Goal: Task Accomplishment & Management: Manage account settings

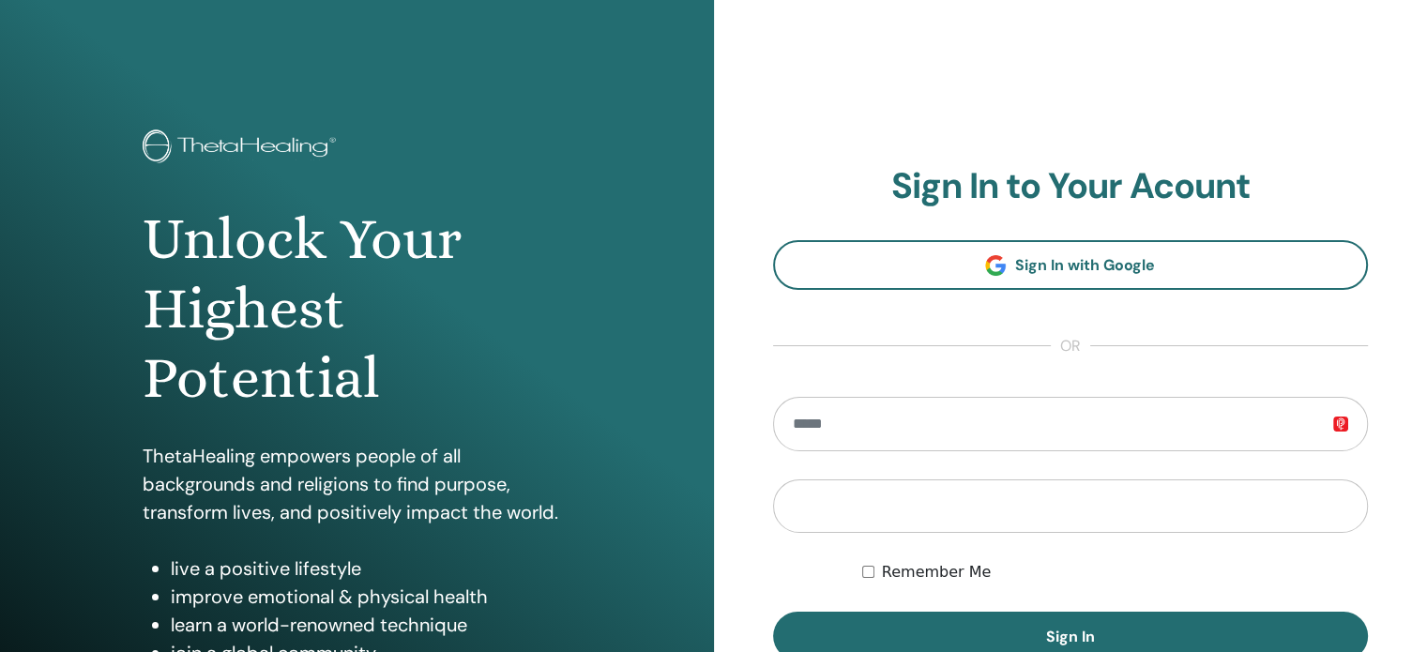
click at [990, 431] on input "email" at bounding box center [1071, 424] width 596 height 54
type input "**********"
click at [773, 612] on button "Sign In" at bounding box center [1071, 636] width 596 height 49
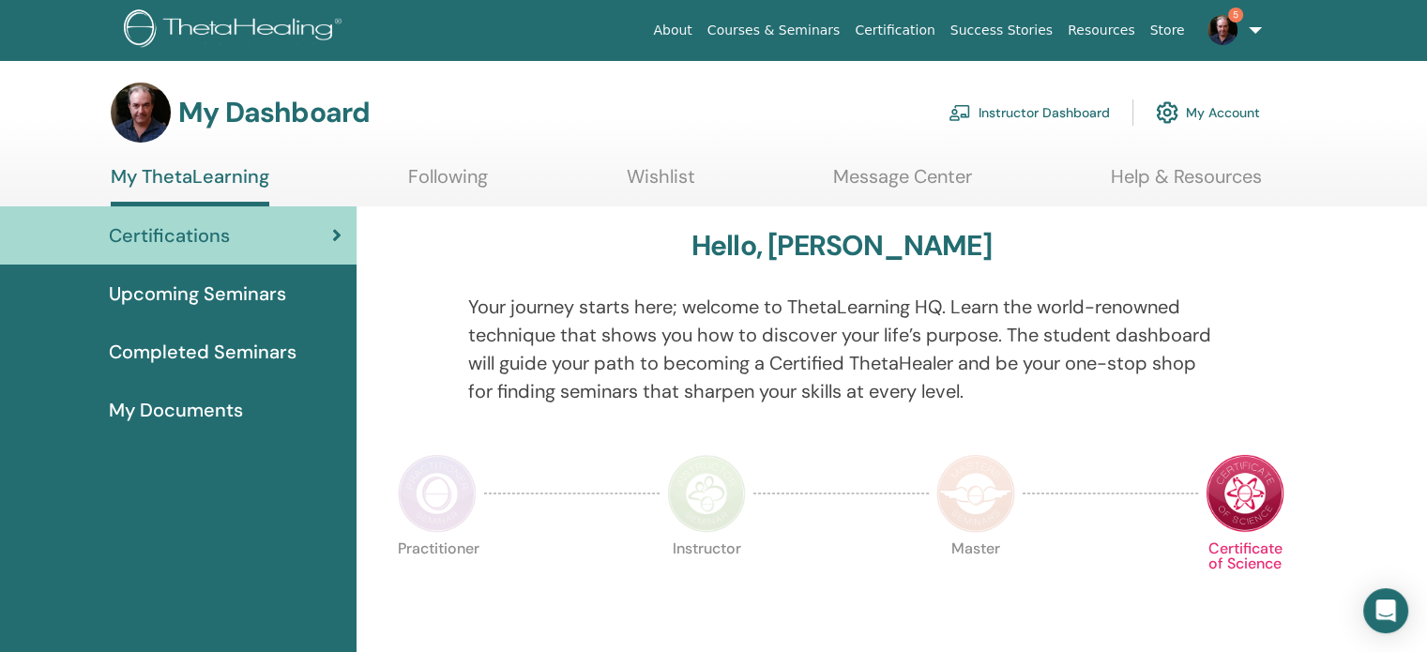
click at [1052, 113] on link "Instructor Dashboard" at bounding box center [1029, 112] width 161 height 41
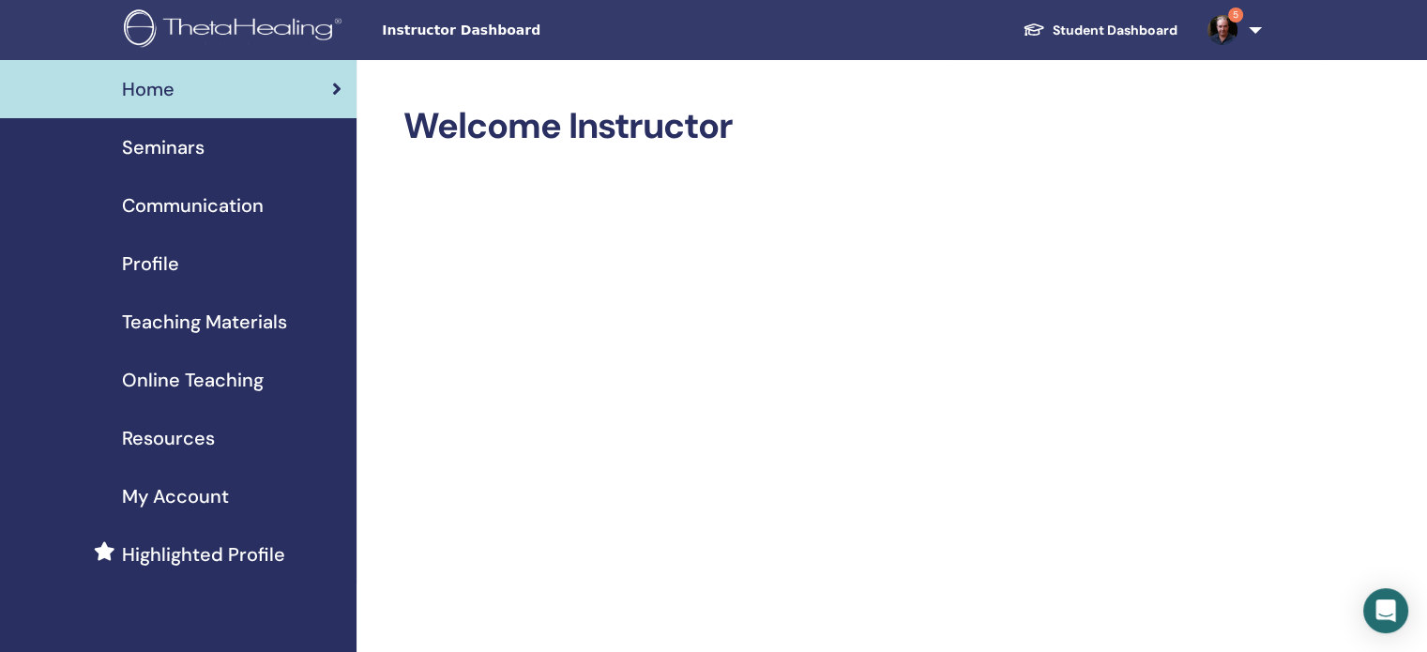
click at [182, 143] on span "Seminars" at bounding box center [163, 147] width 83 height 28
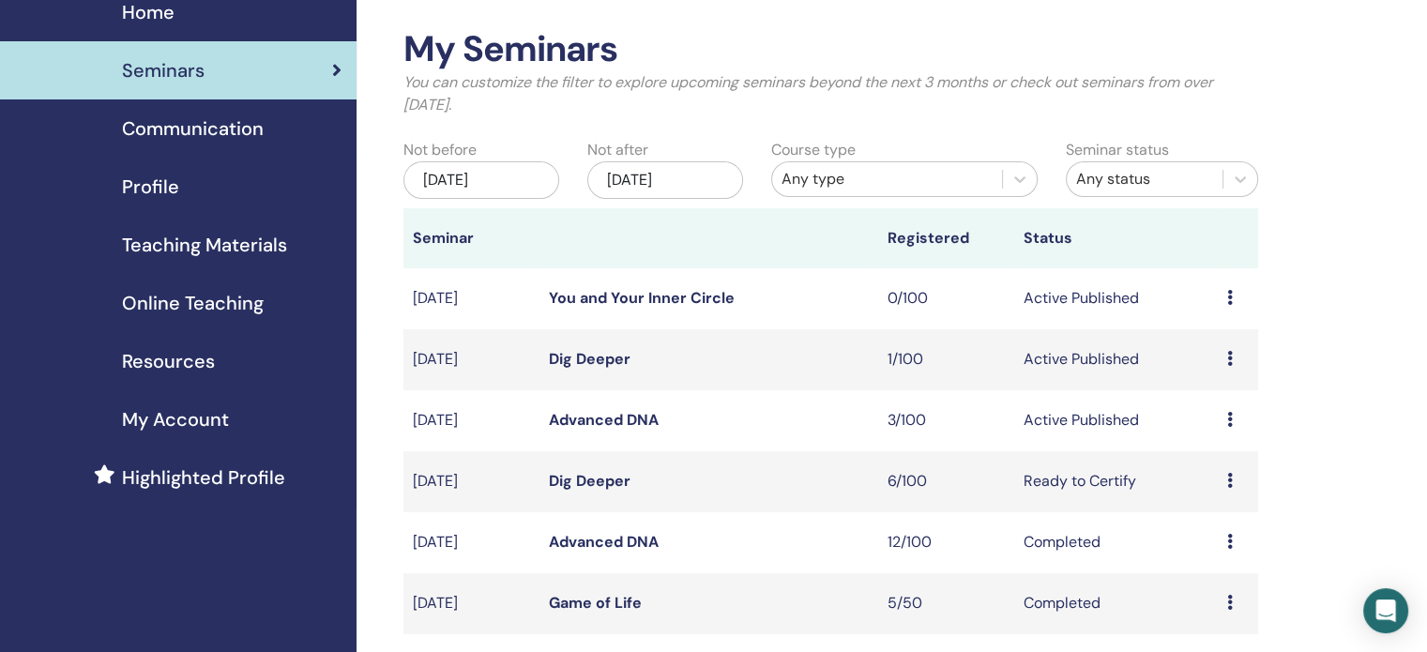
scroll to position [113, 0]
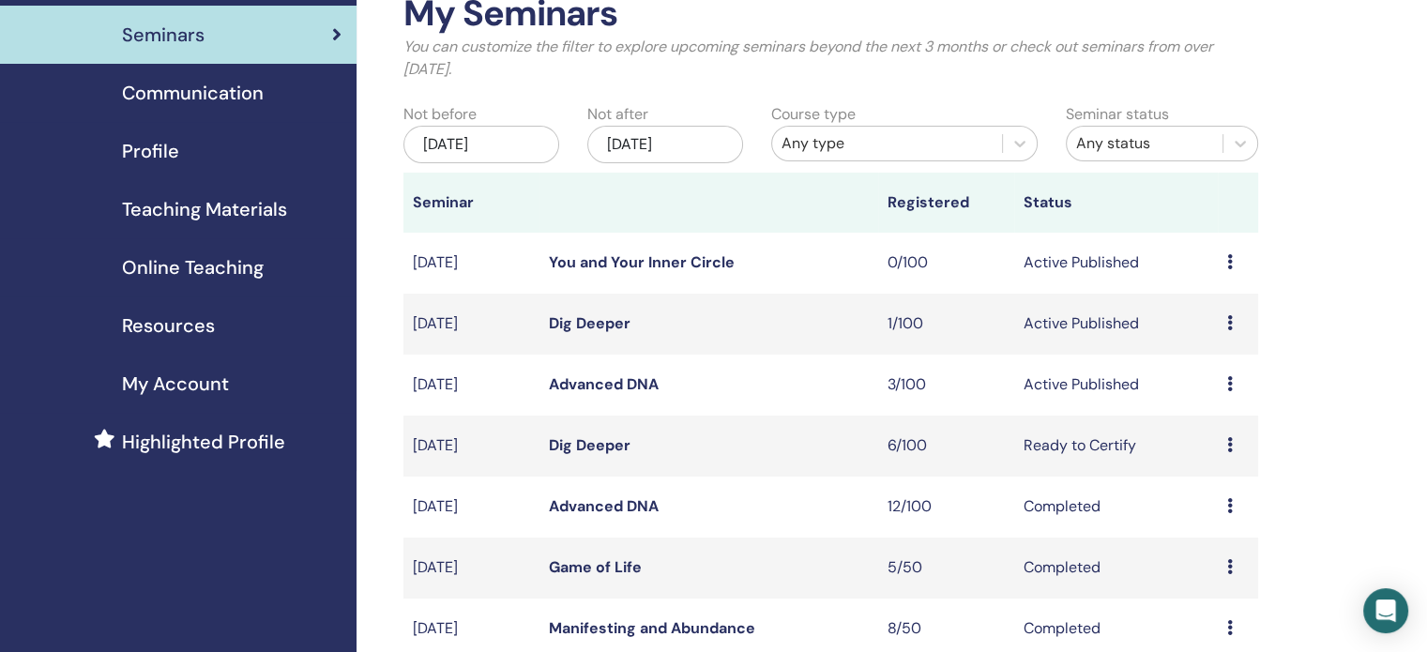
click at [1231, 382] on icon at bounding box center [1230, 383] width 6 height 15
click at [1201, 452] on link "Attendees" at bounding box center [1217, 454] width 71 height 20
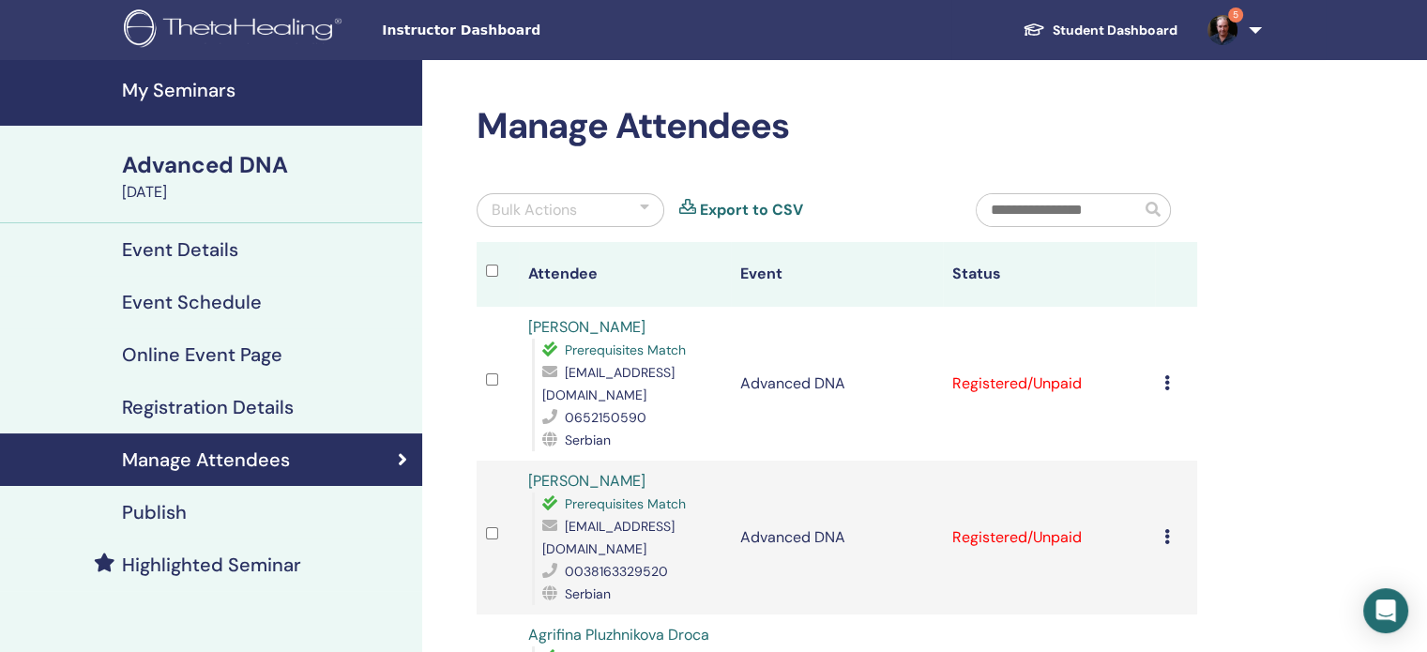
click at [1304, 340] on div "Manage Attendees Bulk Actions Export to CSV Attendee Event Status Svetlana Rado…" at bounding box center [898, 582] width 952 height 1045
click at [1256, 33] on link "5" at bounding box center [1231, 30] width 77 height 60
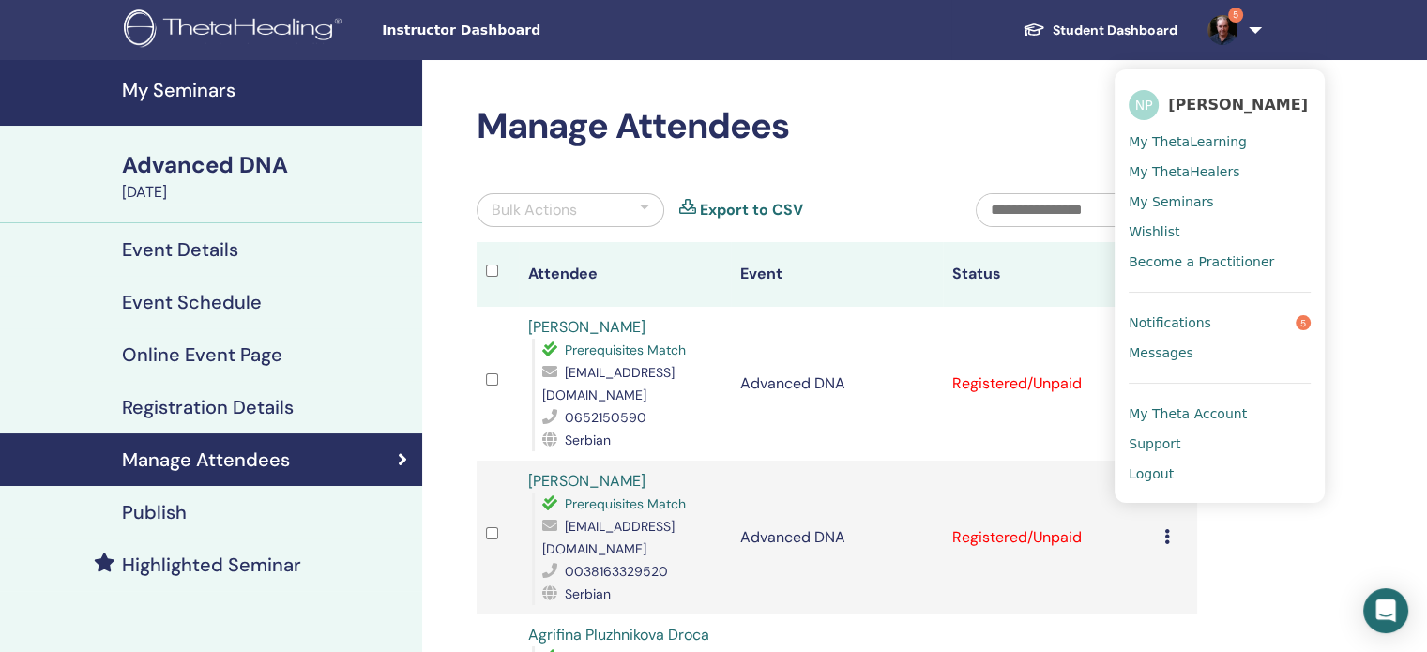
click at [1190, 320] on span "Notifications" at bounding box center [1170, 322] width 83 height 17
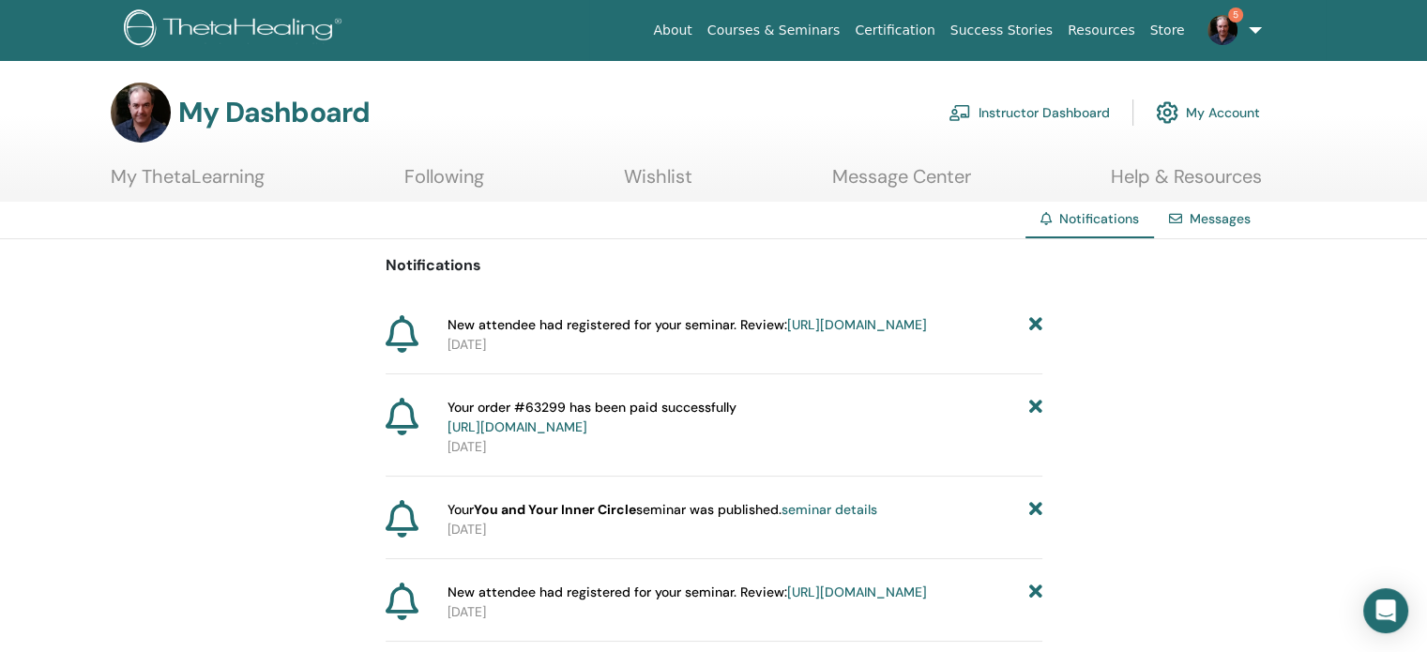
click at [1254, 23] on link "5" at bounding box center [1231, 30] width 77 height 60
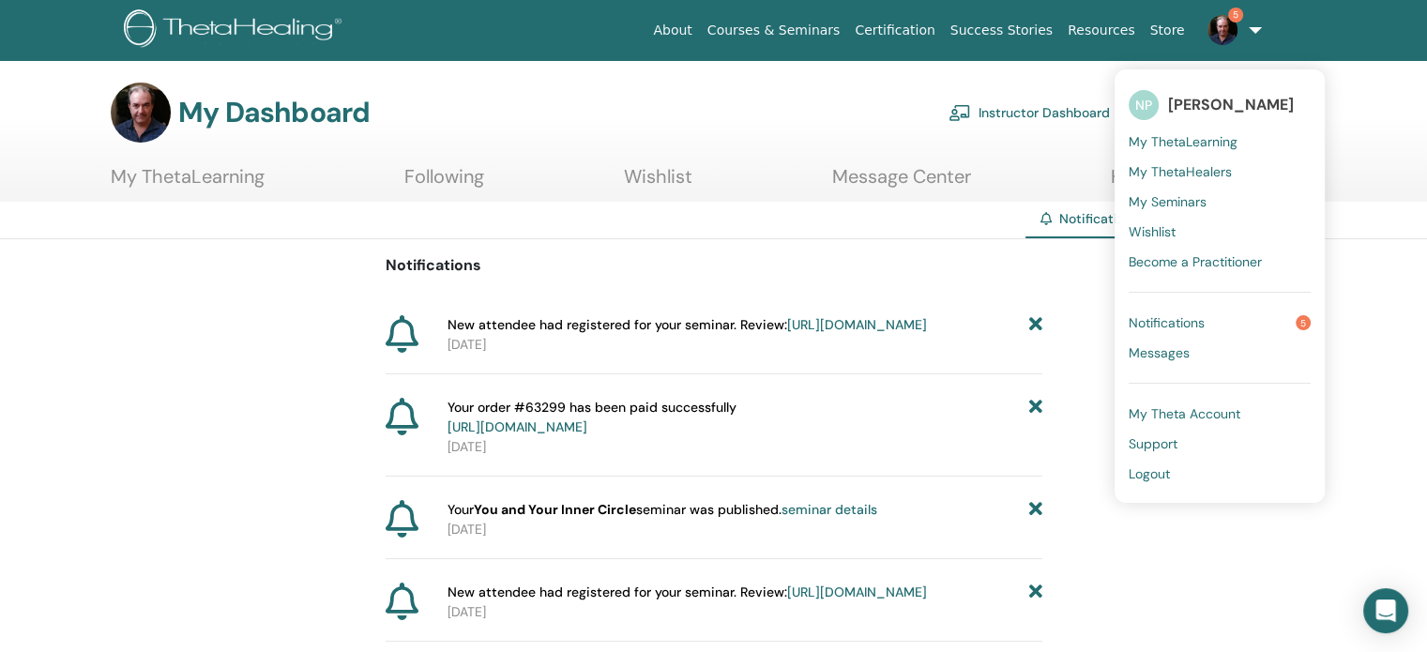
click at [1149, 473] on span "Logout" at bounding box center [1149, 473] width 41 height 17
